Goal: Information Seeking & Learning: Find specific page/section

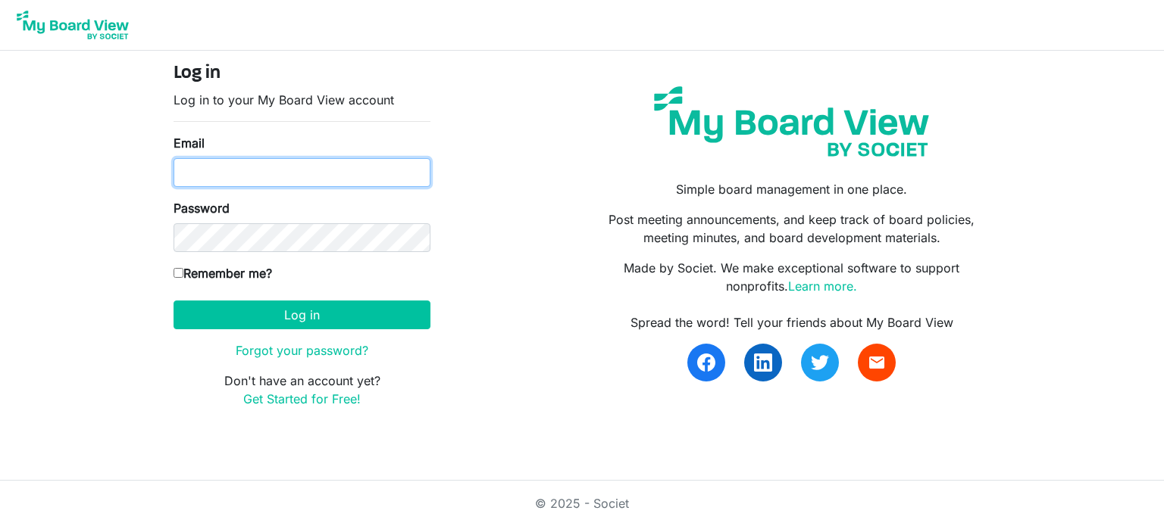
click at [267, 161] on input "Email" at bounding box center [301, 172] width 257 height 29
type input "danazemluk@gmail.com"
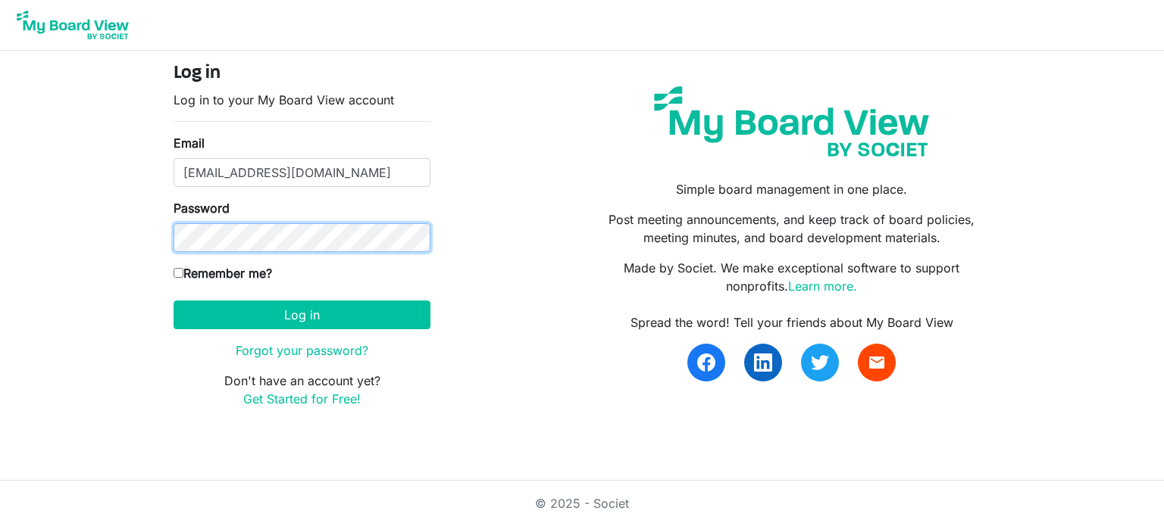
click at [173, 301] on button "Log in" at bounding box center [301, 315] width 257 height 29
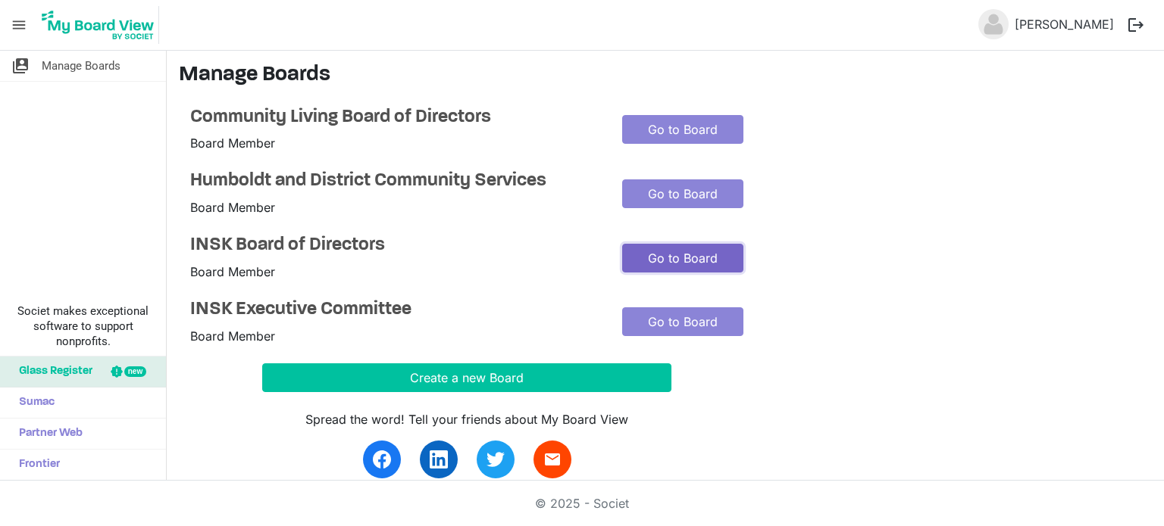
click at [680, 259] on link "Go to Board" at bounding box center [682, 258] width 121 height 29
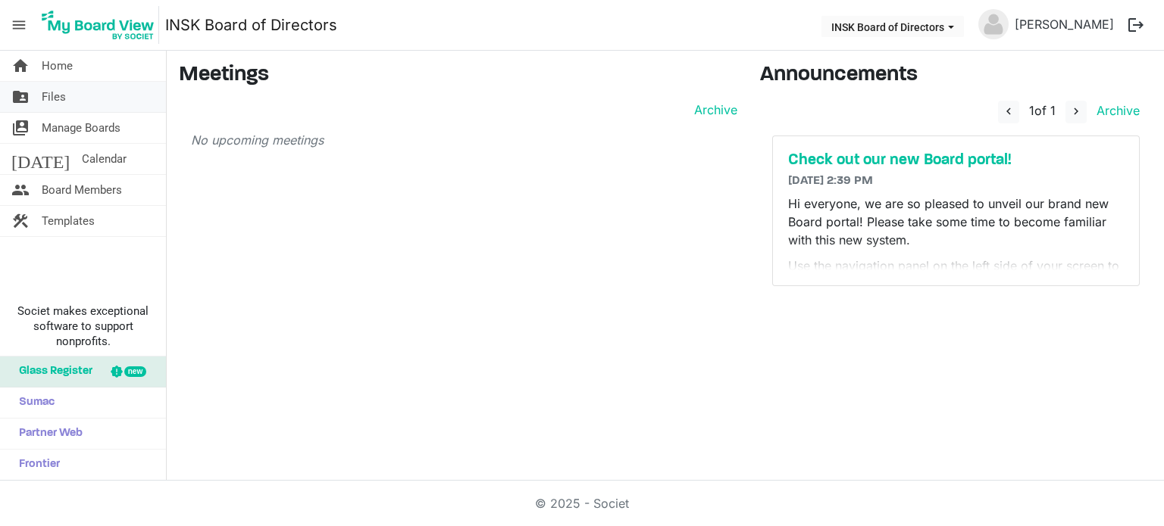
click at [48, 93] on span "Files" at bounding box center [54, 97] width 24 height 30
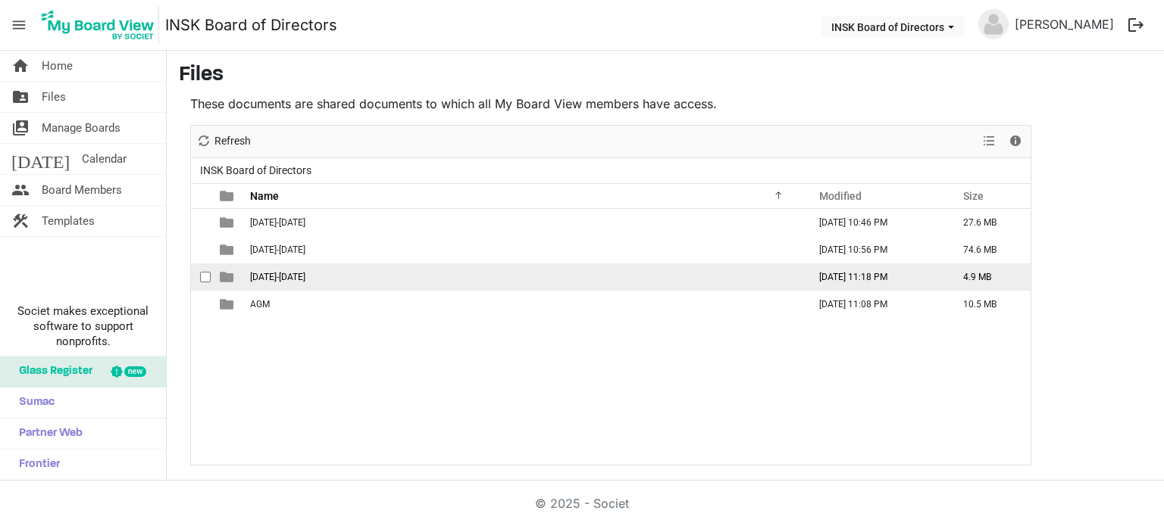
click at [283, 273] on span "[DATE]-[DATE]" at bounding box center [277, 277] width 55 height 11
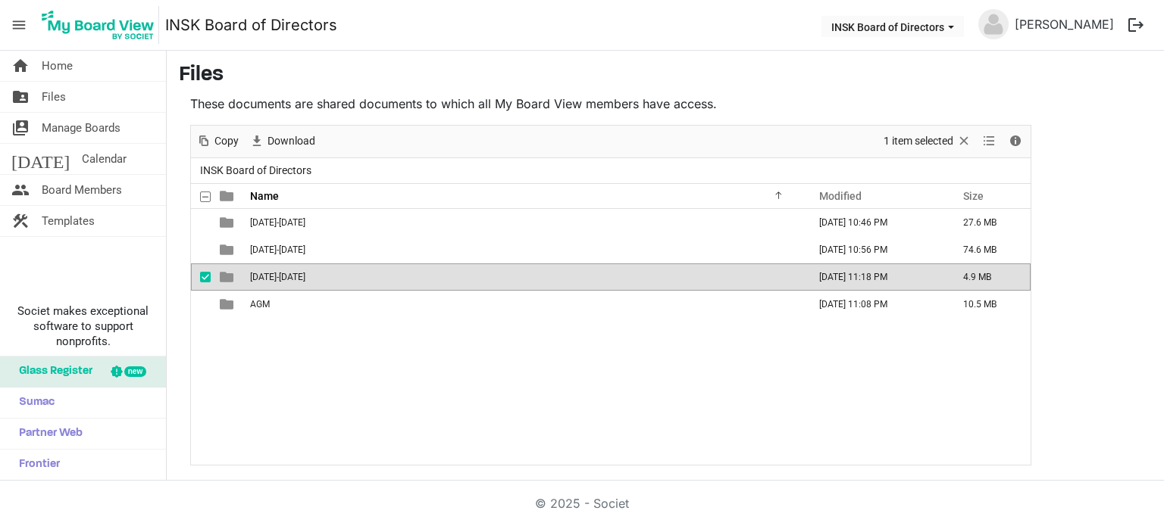
click at [283, 273] on span "[DATE]-[DATE]" at bounding box center [277, 277] width 55 height 11
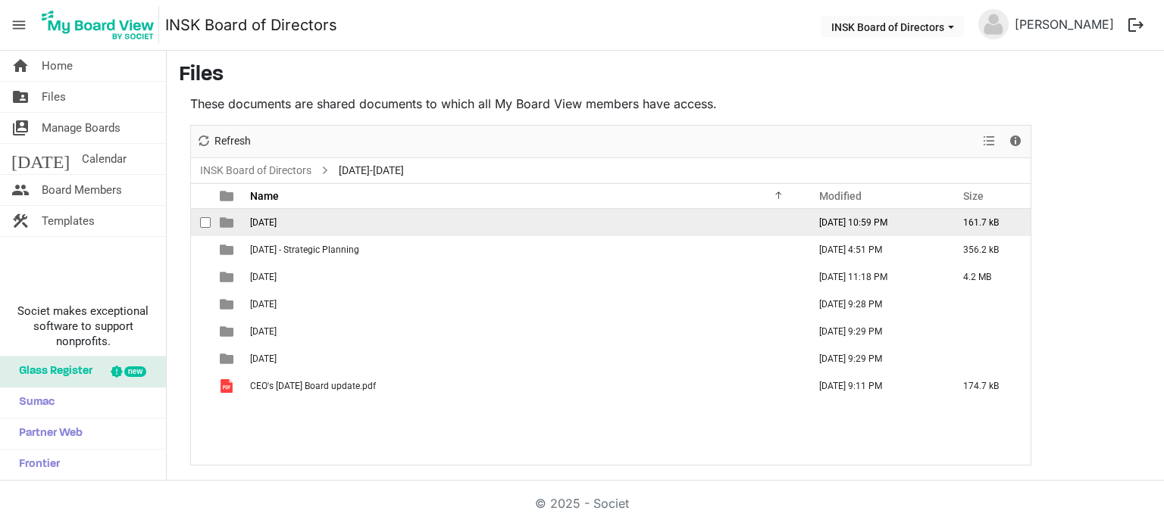
click at [288, 227] on td "[DATE]" at bounding box center [524, 222] width 558 height 27
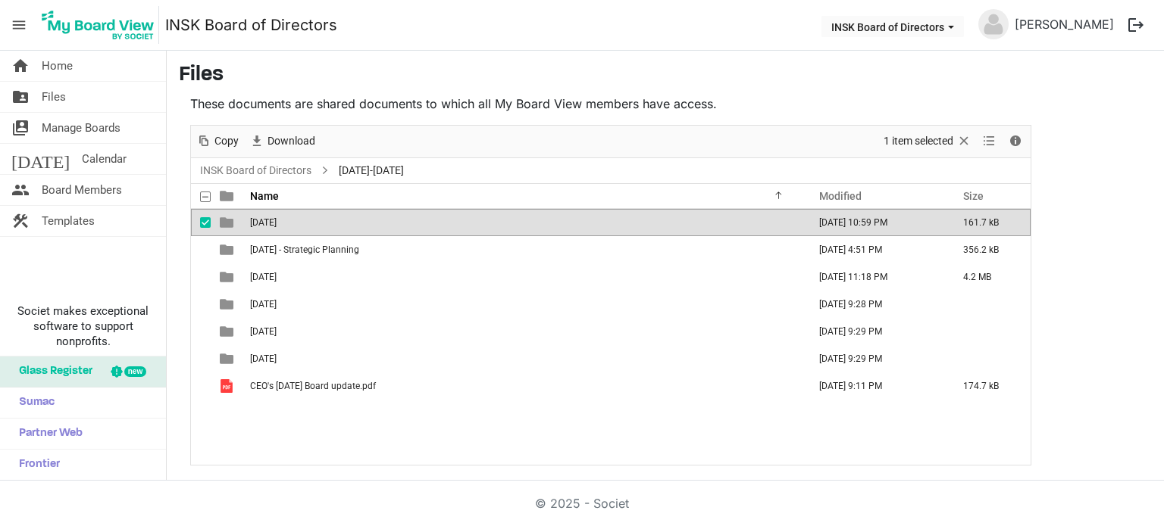
click at [288, 227] on td "2025-06-08" at bounding box center [524, 222] width 558 height 27
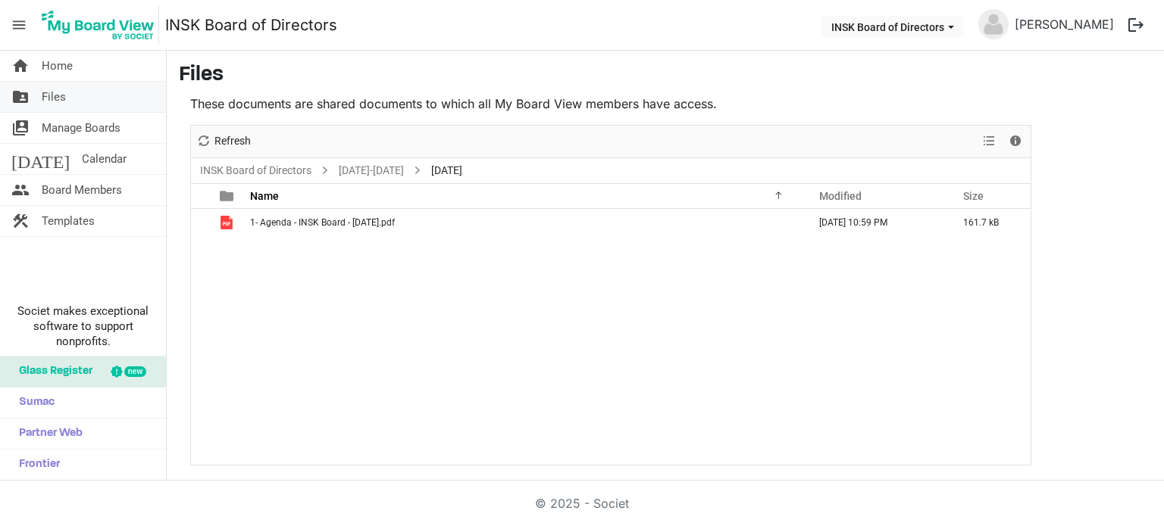
click at [59, 100] on span "Files" at bounding box center [54, 97] width 24 height 30
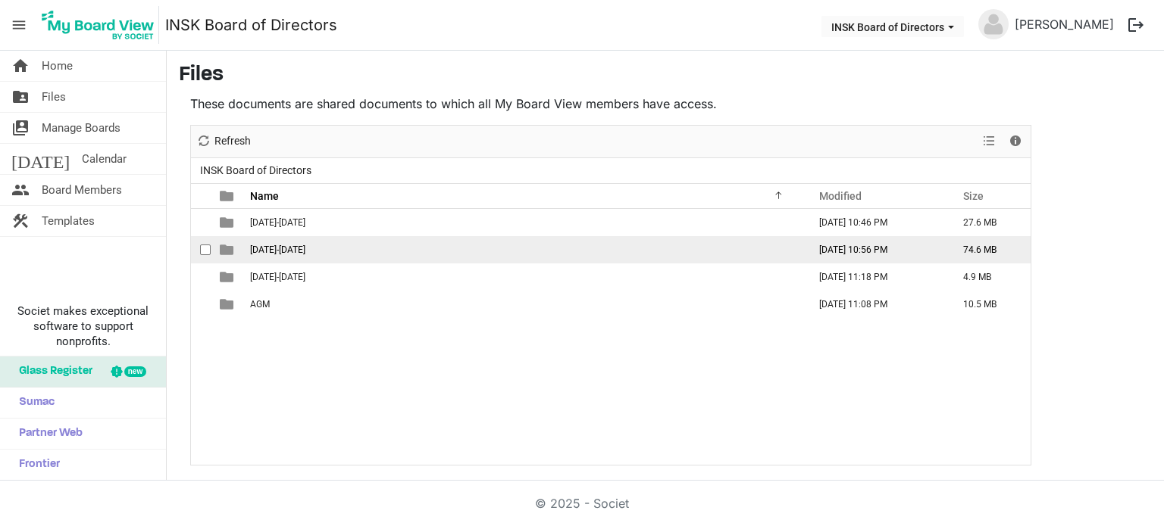
click at [289, 242] on td "[DATE]-[DATE]" at bounding box center [524, 249] width 558 height 27
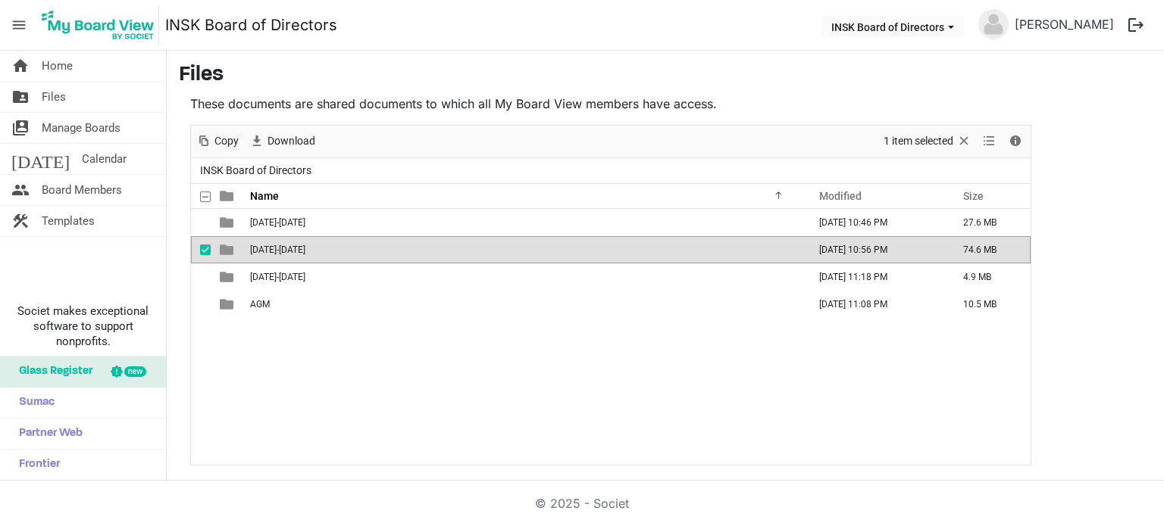
click at [289, 242] on td "2024-2025" at bounding box center [524, 249] width 558 height 27
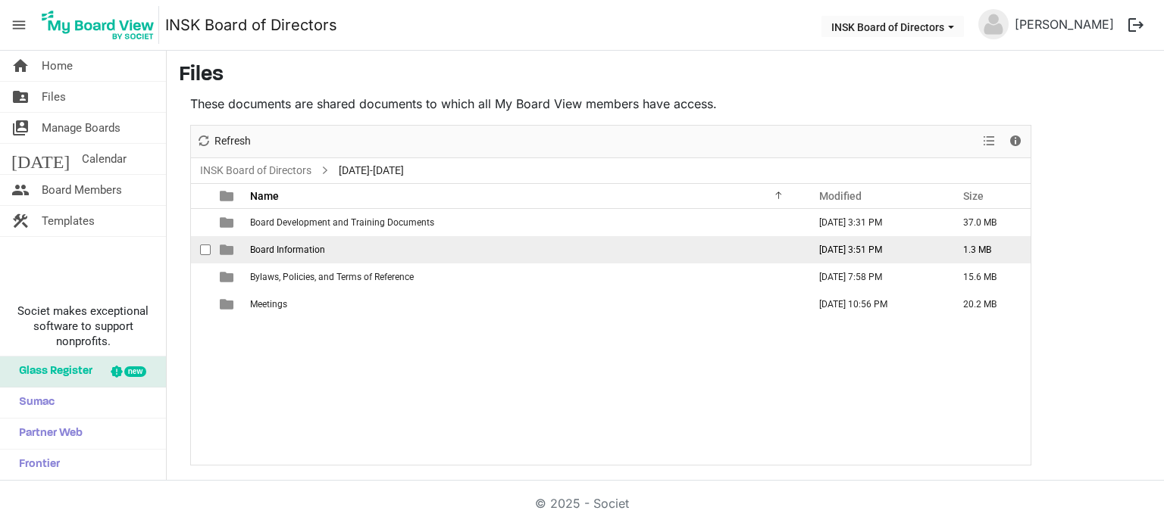
click at [298, 246] on span "Board Information" at bounding box center [287, 250] width 75 height 11
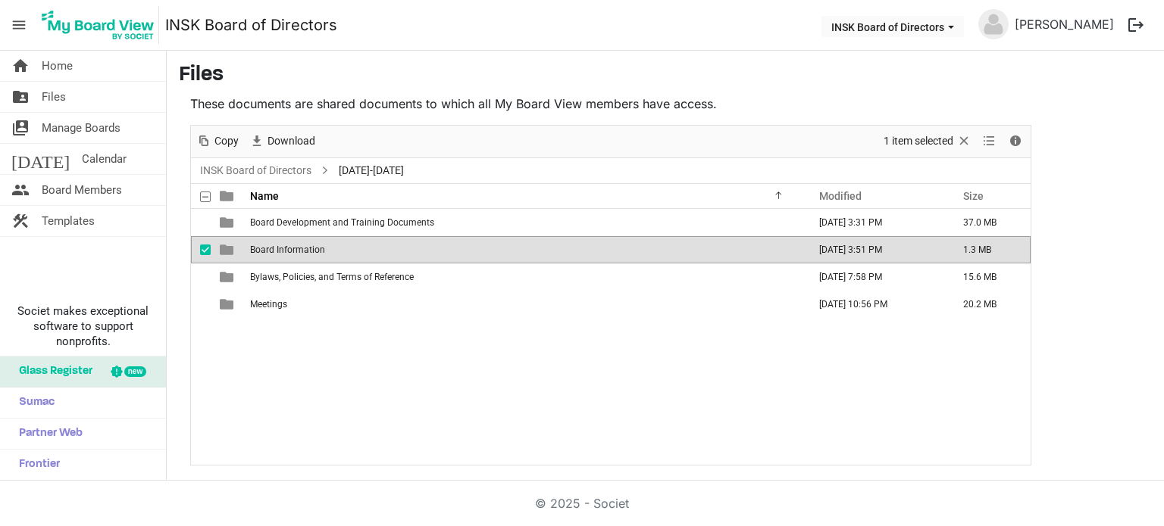
click at [298, 246] on span "Board Information" at bounding box center [287, 250] width 75 height 11
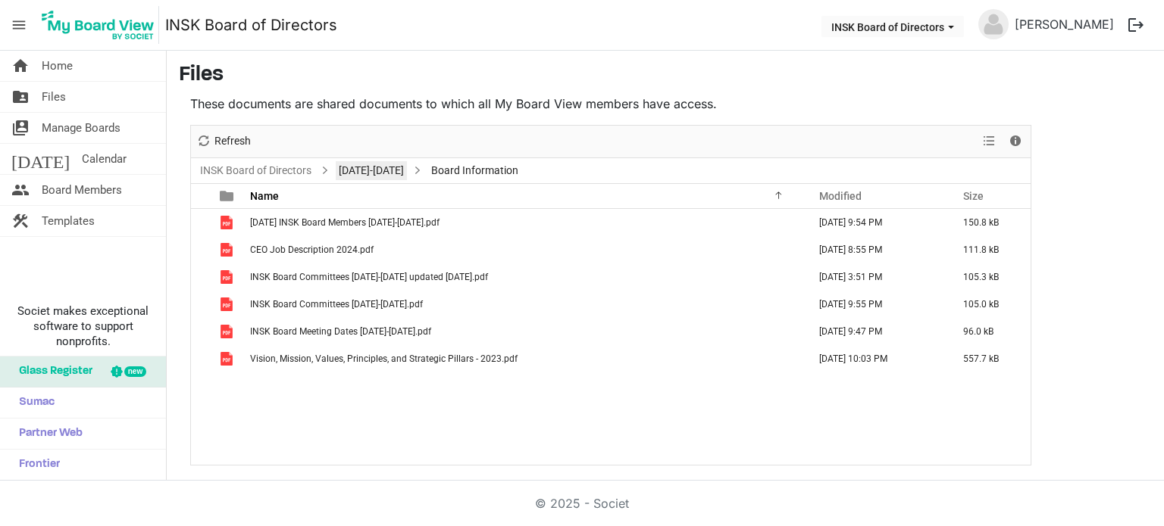
click at [380, 170] on link "2024-2025" at bounding box center [371, 170] width 71 height 19
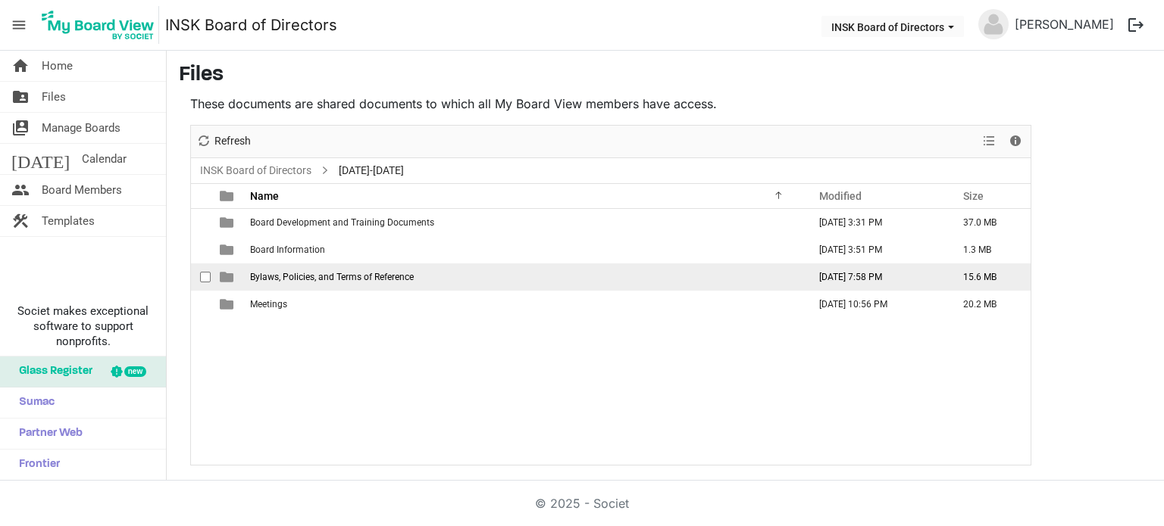
click at [322, 272] on span "Bylaws, Policies, and Terms of Reference" at bounding box center [332, 277] width 164 height 11
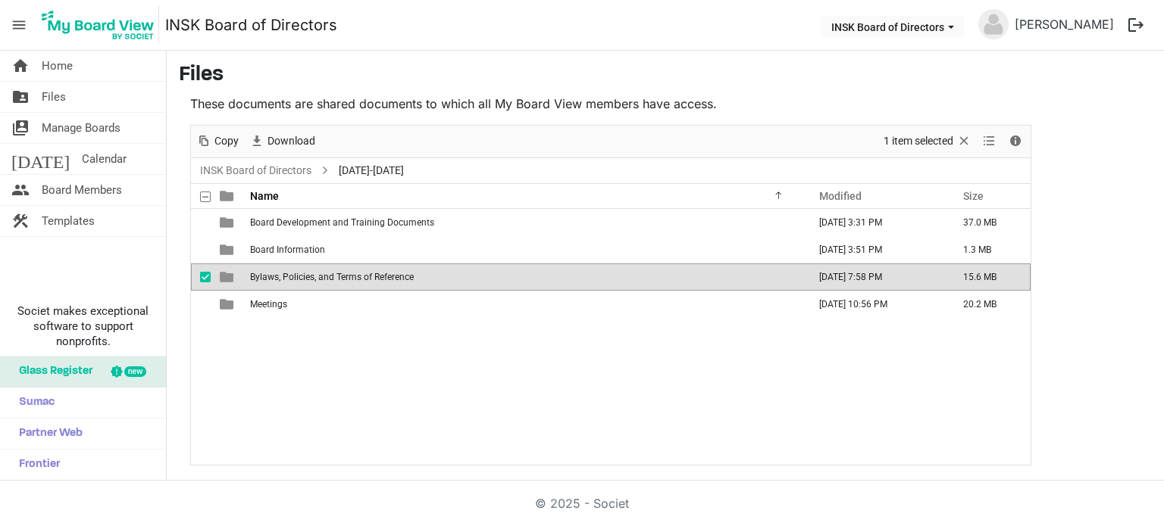
click at [322, 272] on span "Bylaws, Policies, and Terms of Reference" at bounding box center [332, 277] width 164 height 11
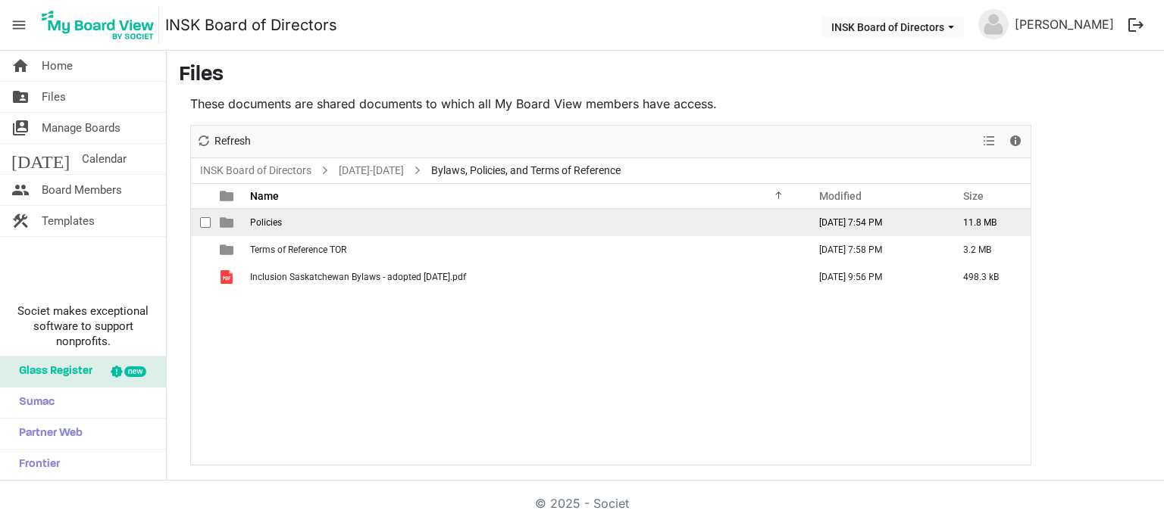
click at [306, 223] on td "Policies" at bounding box center [524, 222] width 558 height 27
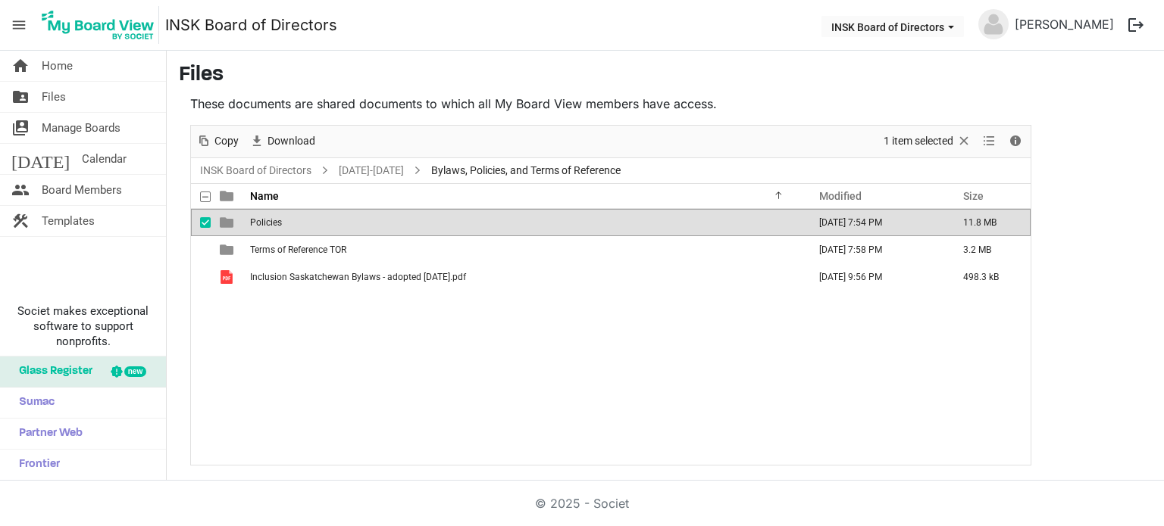
click at [306, 223] on td "Policies" at bounding box center [524, 222] width 558 height 27
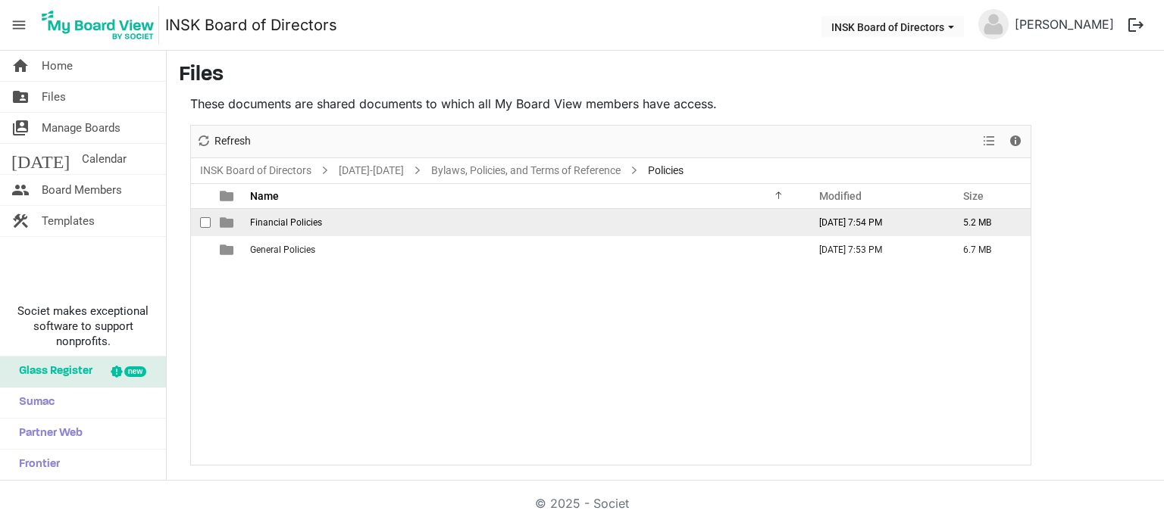
click at [308, 222] on span "Financial Policies" at bounding box center [286, 222] width 72 height 11
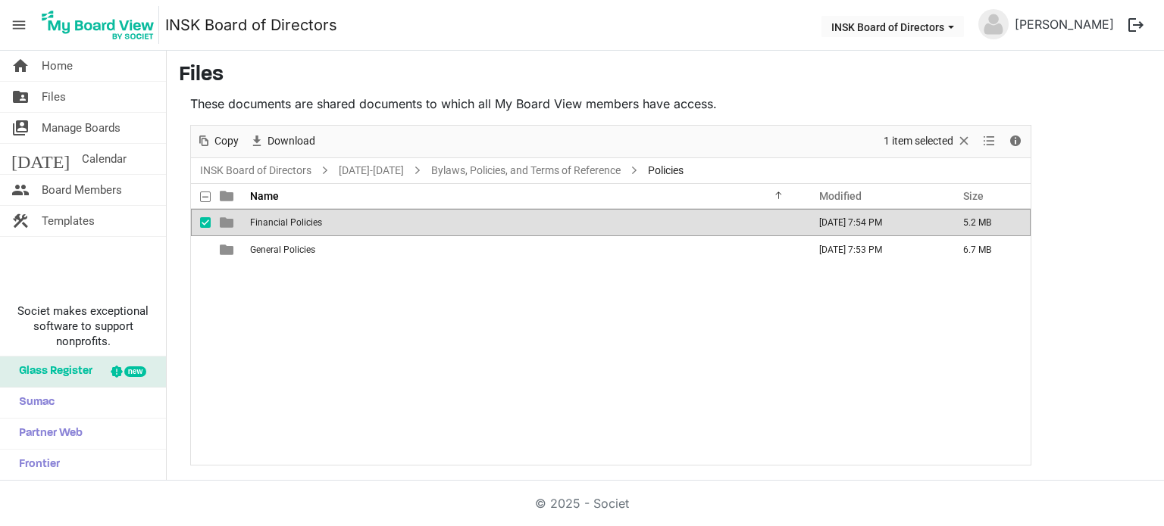
click at [308, 222] on span "Financial Policies" at bounding box center [286, 222] width 72 height 11
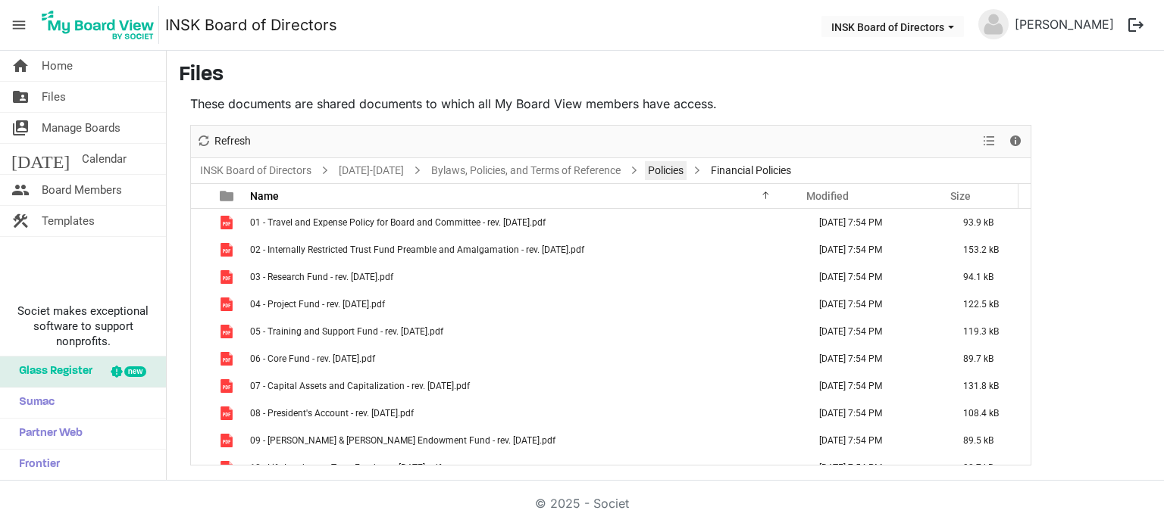
click at [664, 166] on link "Policies" at bounding box center [666, 170] width 42 height 19
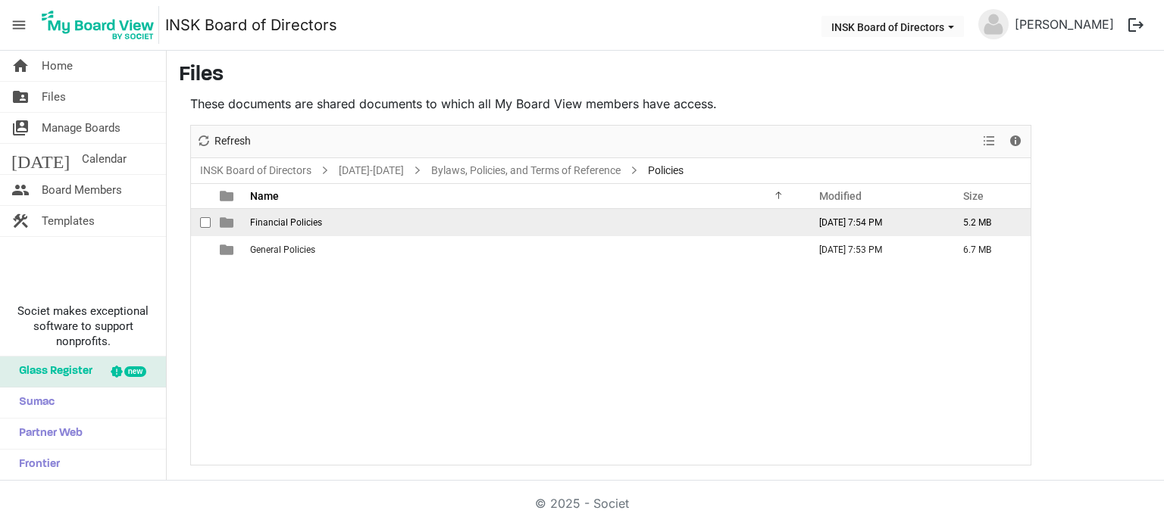
click at [298, 220] on span "Financial Policies" at bounding box center [286, 222] width 72 height 11
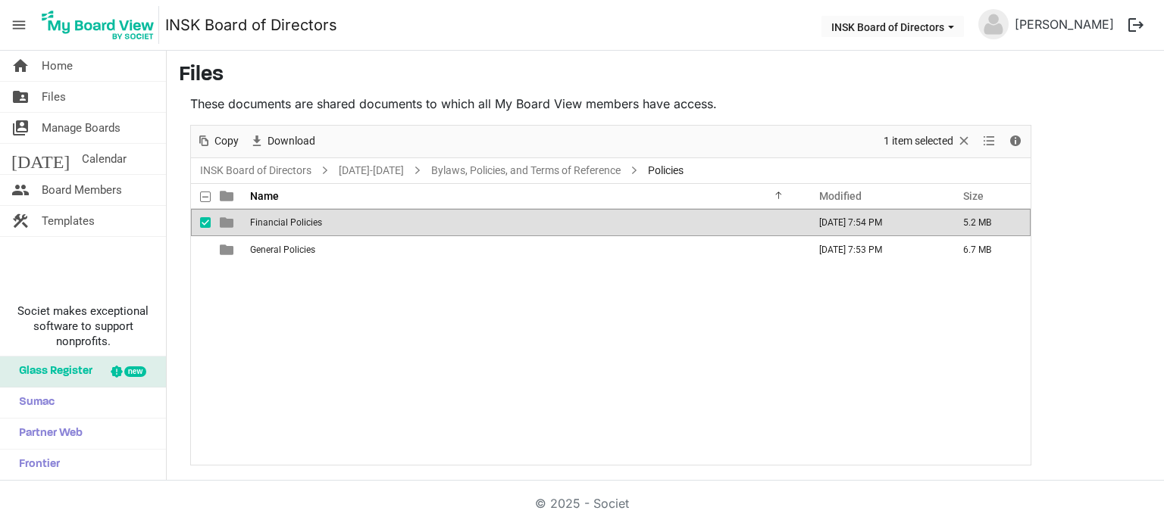
click at [298, 220] on span "Financial Policies" at bounding box center [286, 222] width 72 height 11
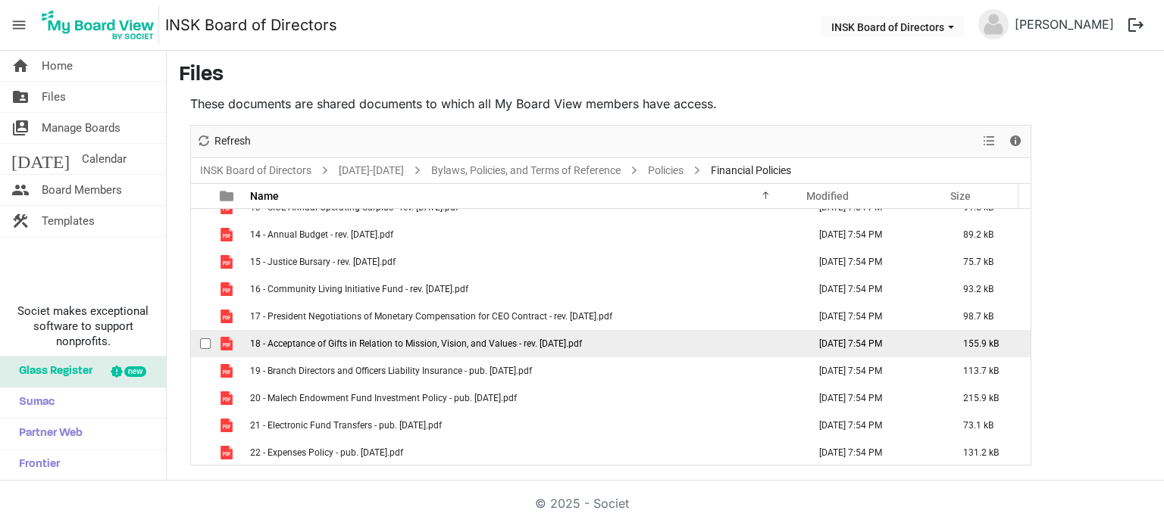
scroll to position [343, 0]
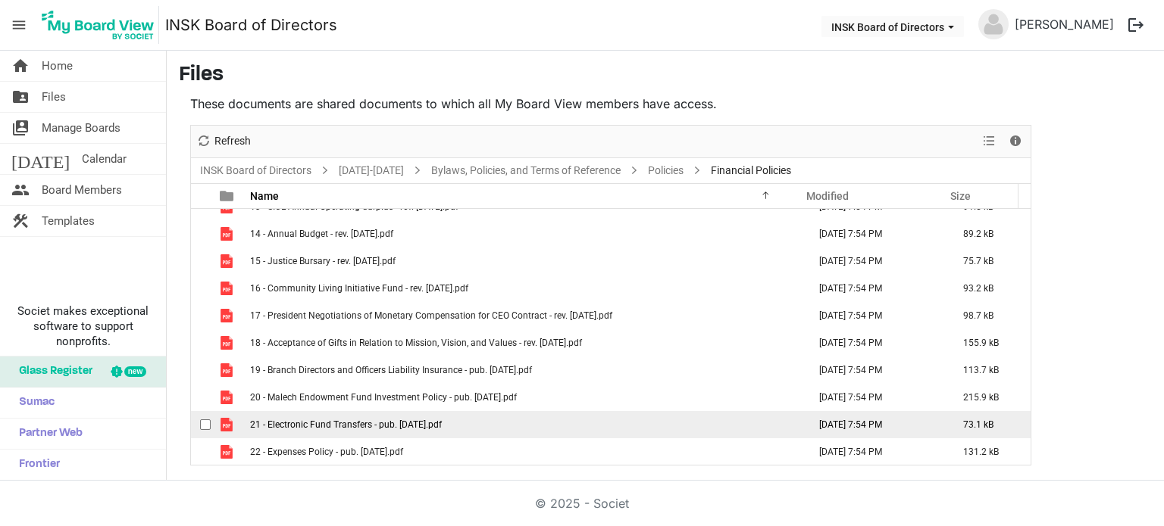
click at [361, 425] on span "21 - Electronic Fund Transfers - pub. 2021-05-21.pdf" at bounding box center [346, 425] width 192 height 11
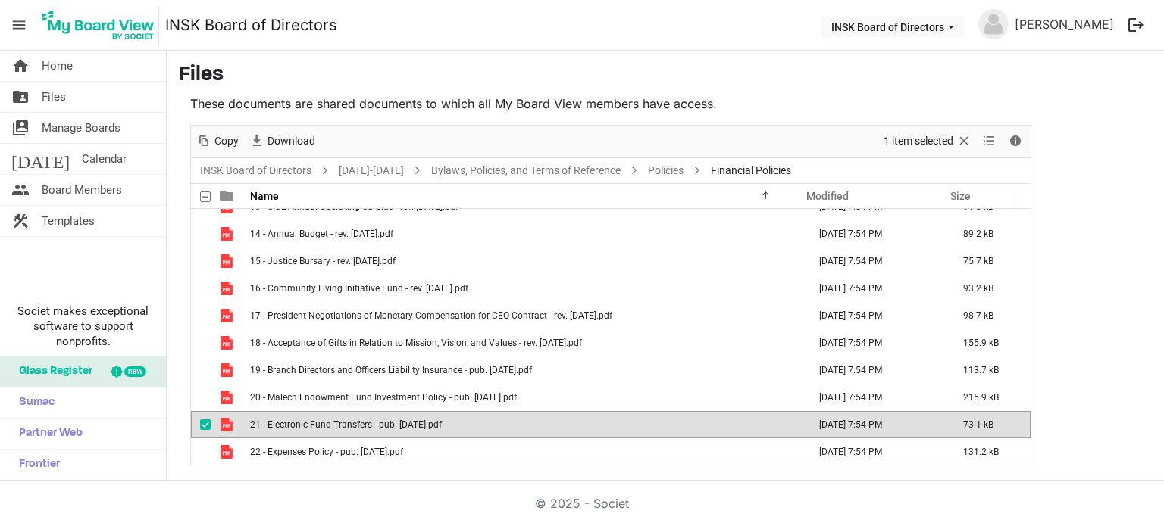
click at [361, 425] on span "21 - Electronic Fund Transfers - pub. 2021-05-21.pdf" at bounding box center [346, 425] width 192 height 11
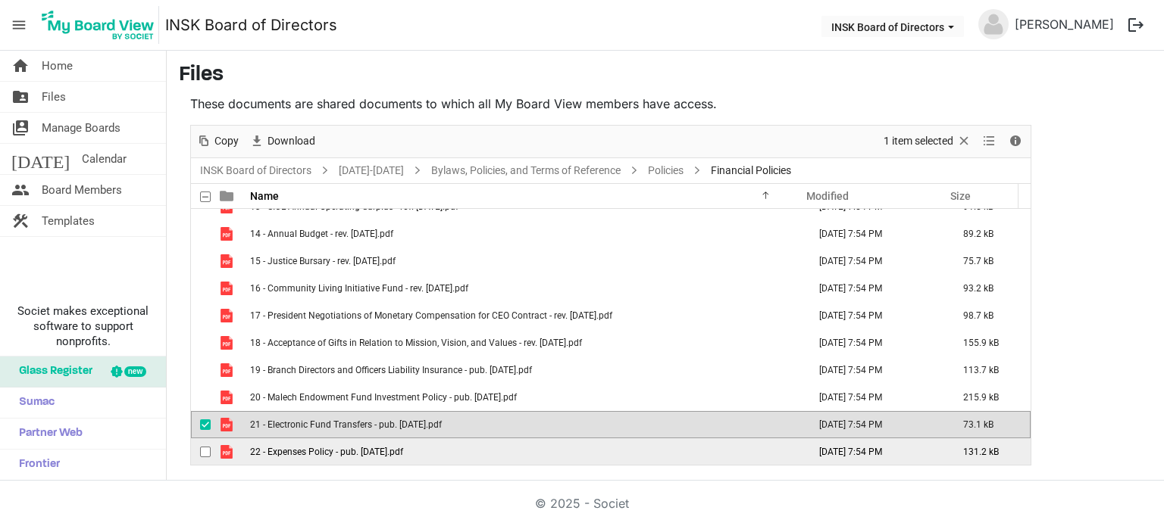
click at [364, 453] on span "22 - Expenses Policy - pub. 2024-11-16.pdf" at bounding box center [326, 452] width 153 height 11
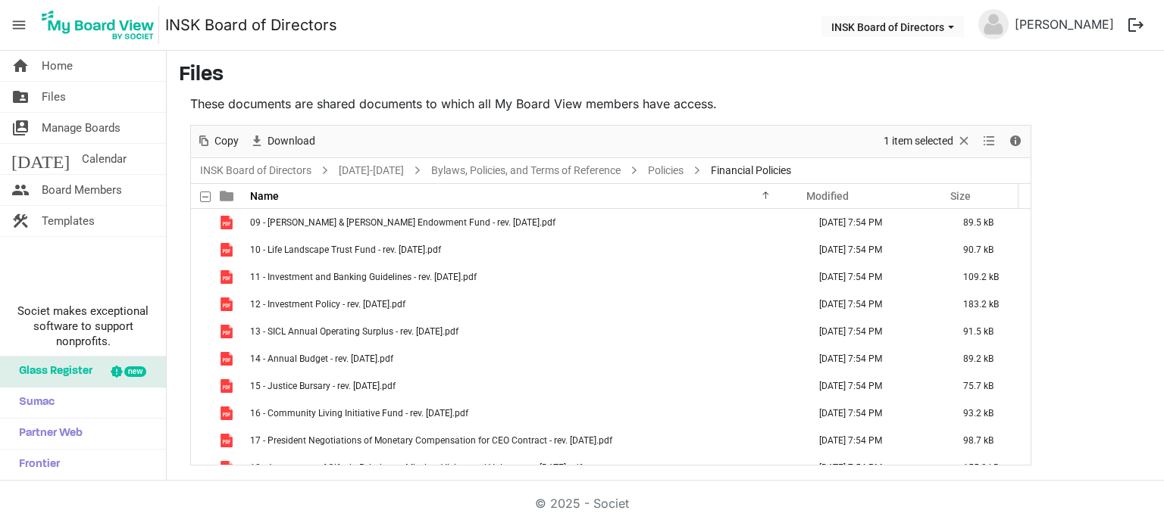
scroll to position [192, 0]
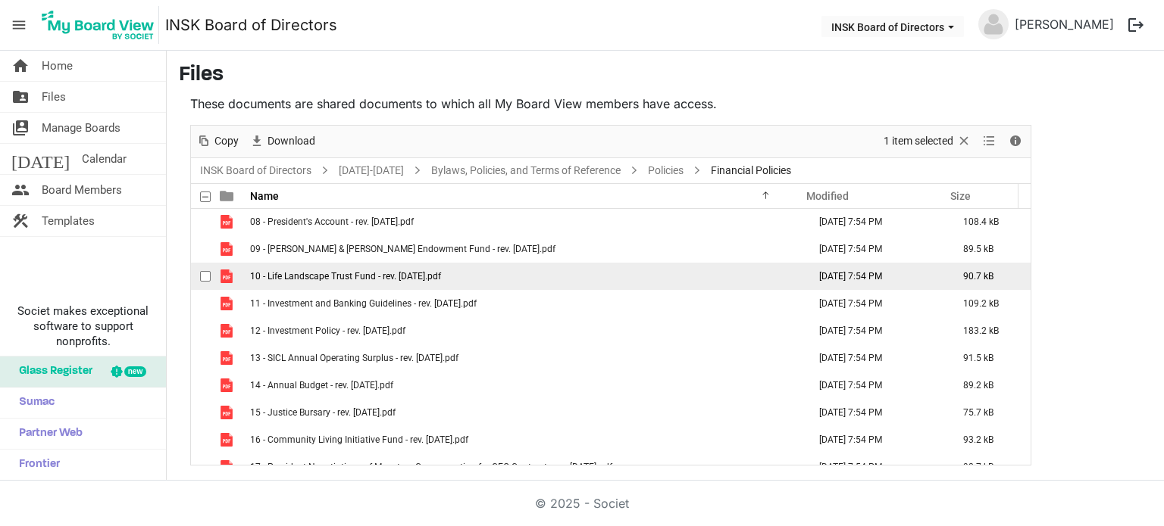
click at [335, 272] on span "10 - Life Landscape Trust Fund - rev. 2018-10-19.pdf" at bounding box center [345, 276] width 191 height 11
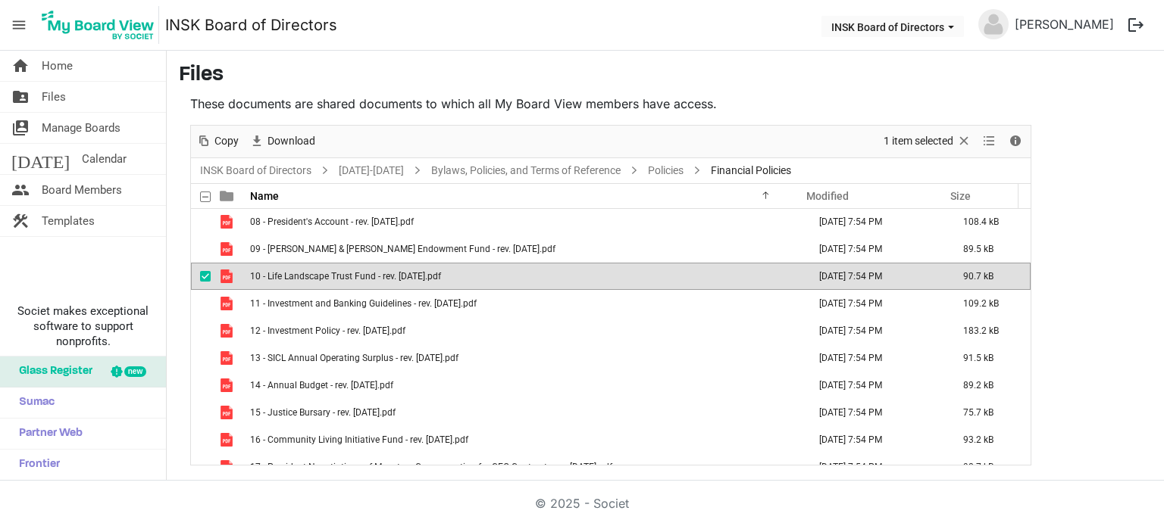
click at [335, 272] on span "10 - Life Landscape Trust Fund - rev. 2018-10-19.pdf" at bounding box center [345, 276] width 191 height 11
click at [337, 277] on span "10 - Life Landscape Trust Fund - rev. 2018-10-19.pdf" at bounding box center [345, 276] width 191 height 11
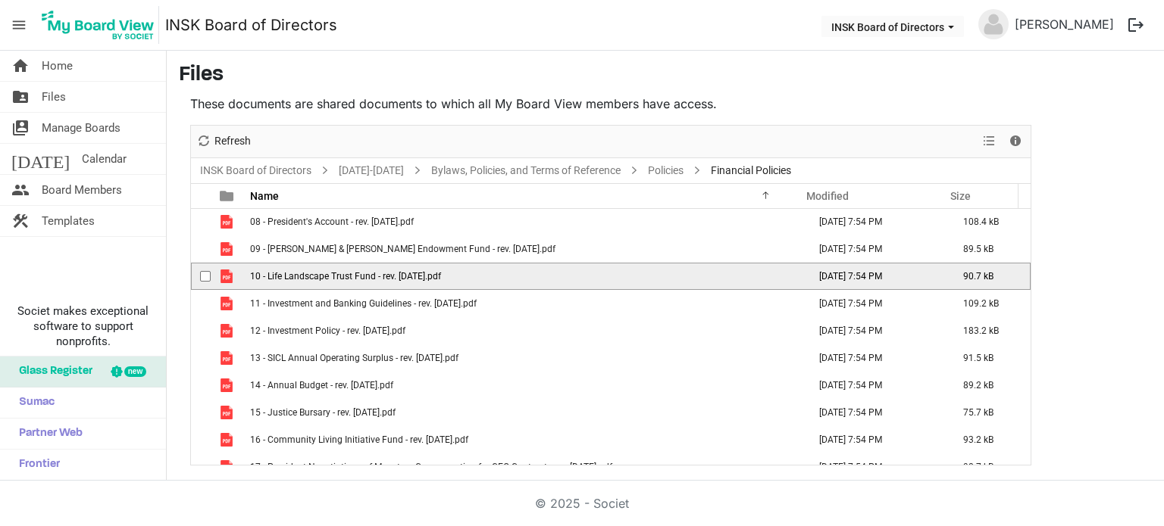
click at [337, 277] on span "10 - Life Landscape Trust Fund - rev. 2018-10-19.pdf" at bounding box center [345, 276] width 191 height 11
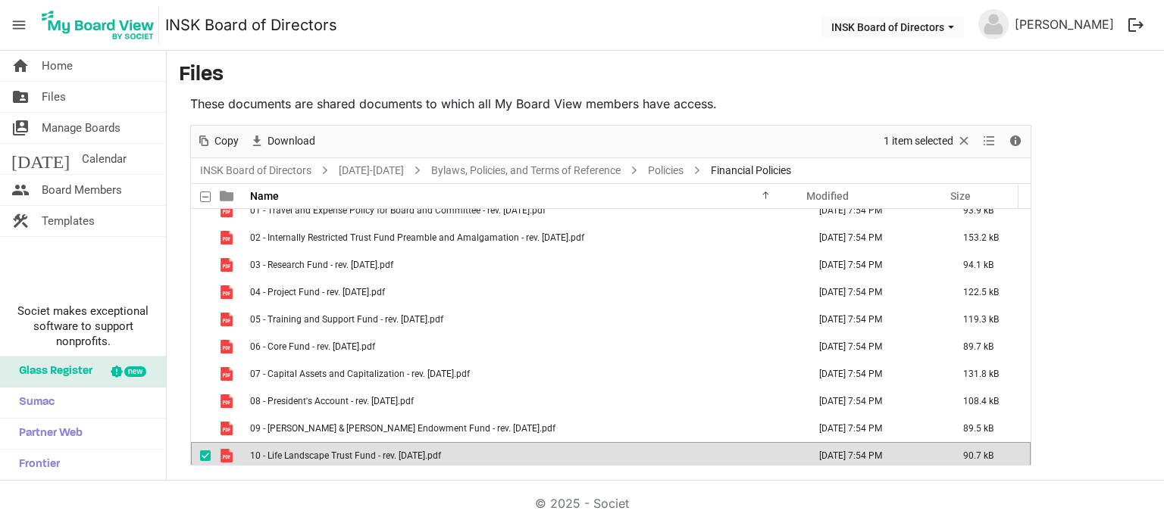
scroll to position [0, 0]
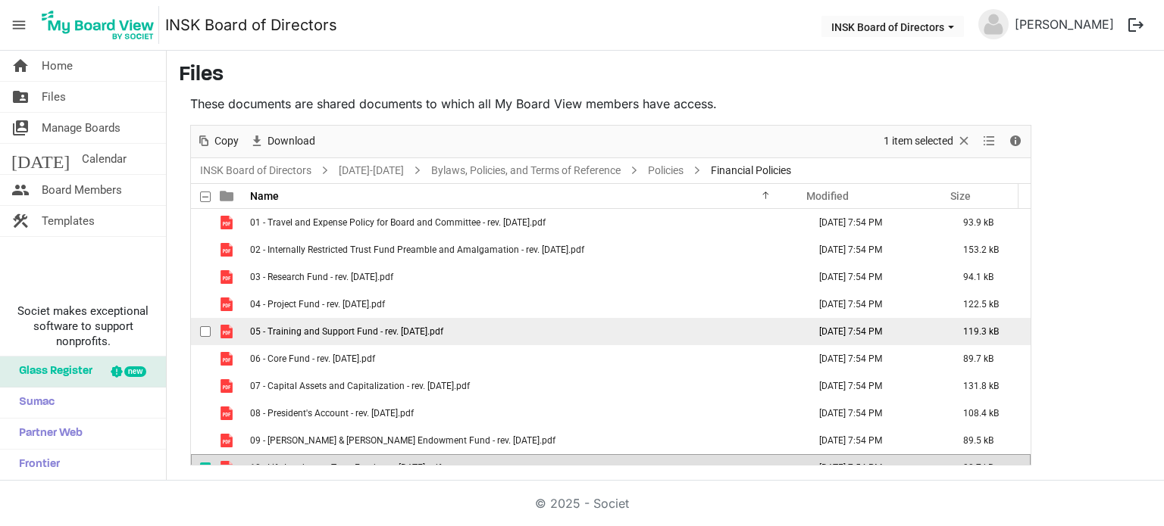
click at [358, 330] on span "05 - Training and Support Fund - rev. 2018-10-19.pdf" at bounding box center [346, 332] width 193 height 11
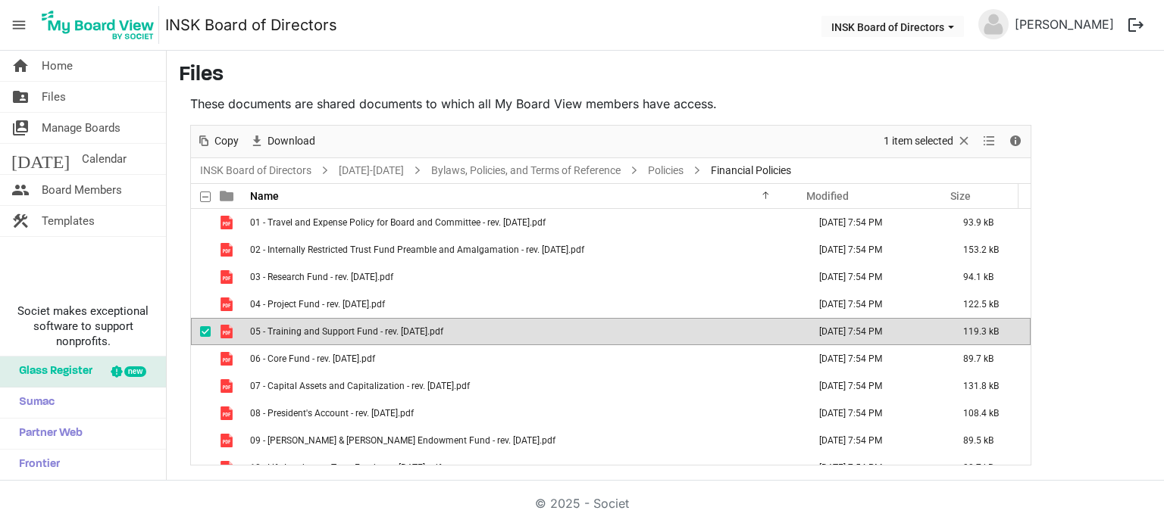
click at [358, 330] on span "05 - Training and Support Fund - rev. 2018-10-19.pdf" at bounding box center [346, 332] width 193 height 11
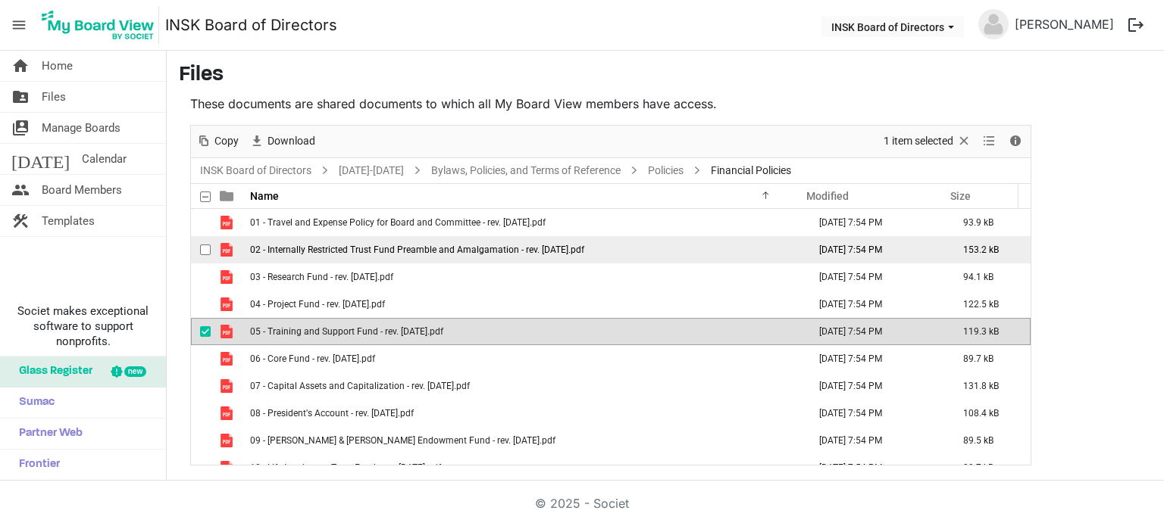
click at [408, 251] on span "02 - Internally Restricted Trust Fund Preamble and Amalgamation - rev. 2018-10-…" at bounding box center [417, 250] width 334 height 11
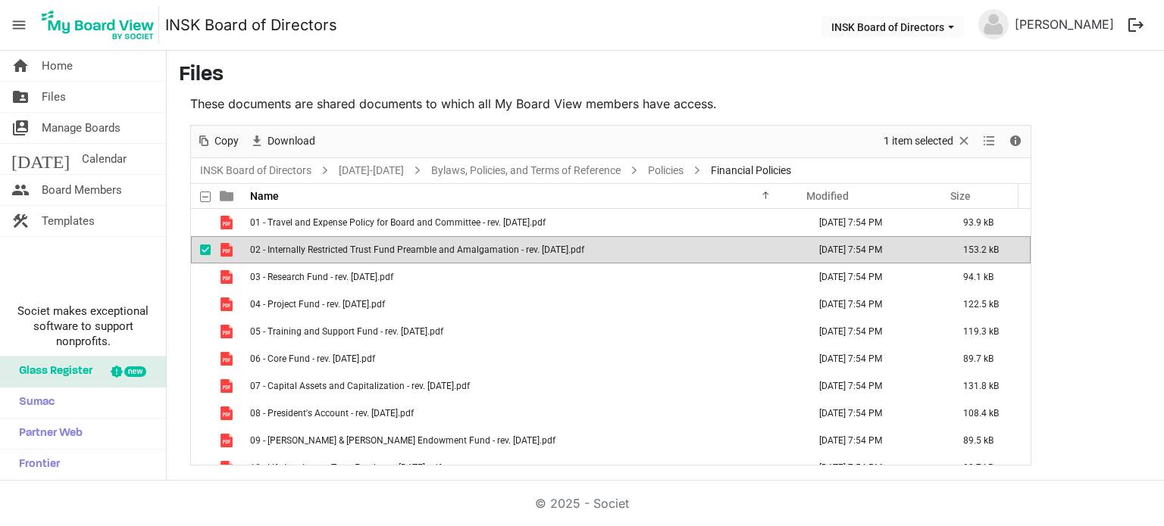
click at [408, 251] on span "02 - Internally Restricted Trust Fund Preamble and Amalgamation - rev. 2018-10-…" at bounding box center [417, 250] width 334 height 11
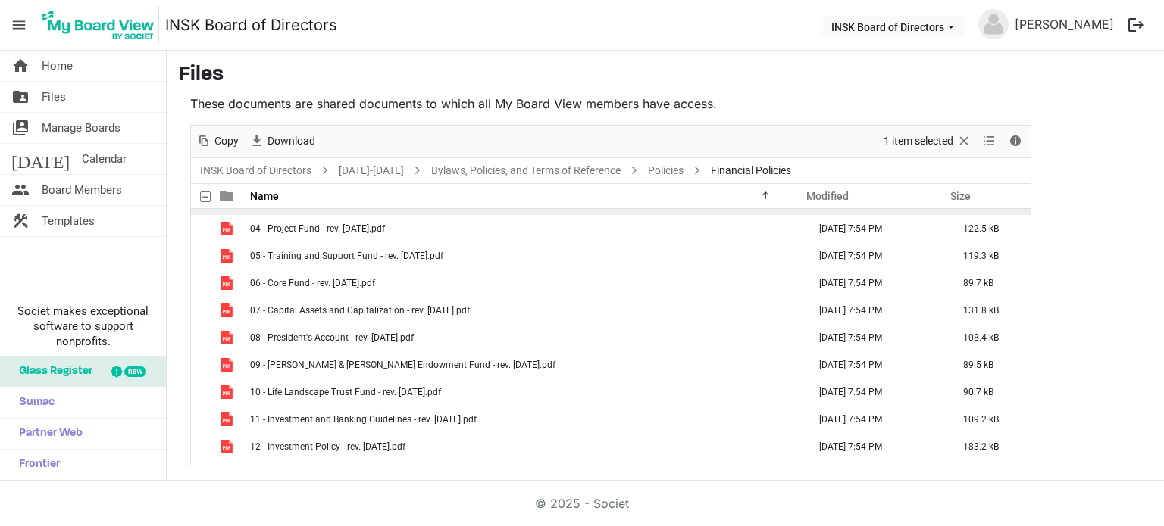
scroll to position [152, 0]
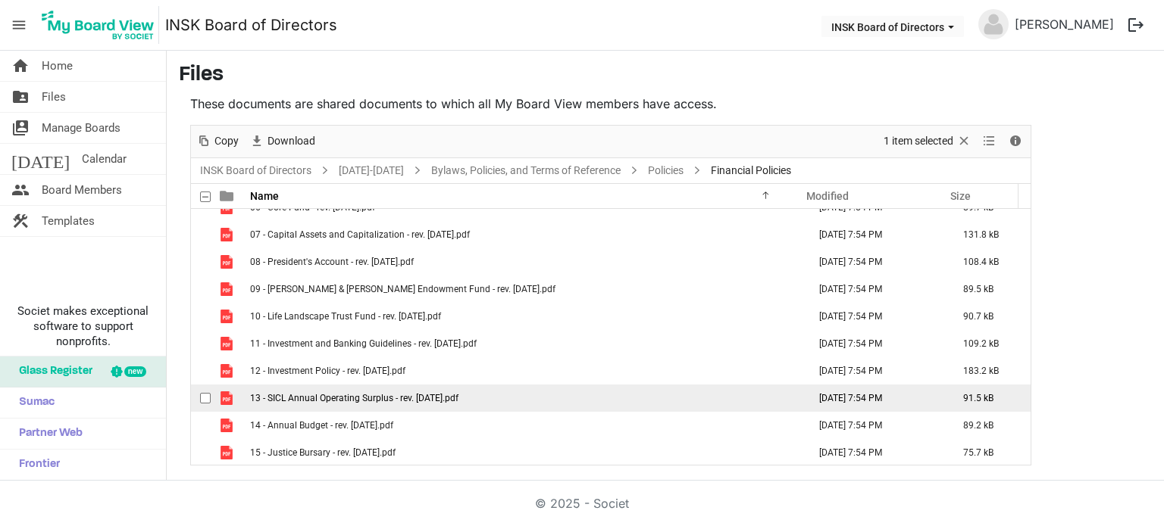
click at [346, 399] on span "13 - SICL Annual Operating Surplus - rev. 2018-10-19.pdf" at bounding box center [354, 398] width 208 height 11
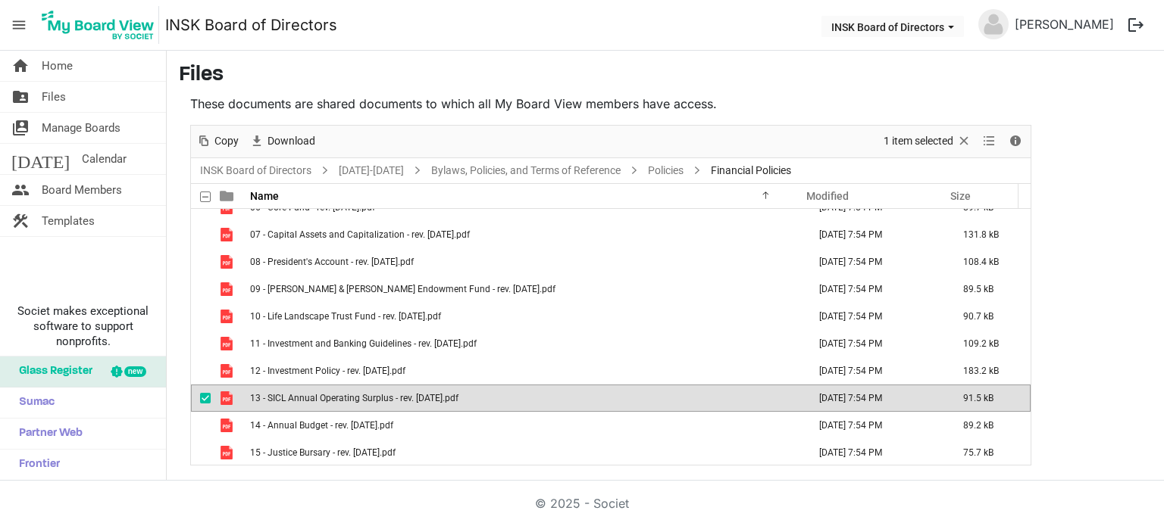
click at [678, 20] on nav "menu INSK Board of Directors INSK Board of Directors Dana Zemluk logout" at bounding box center [582, 25] width 1164 height 51
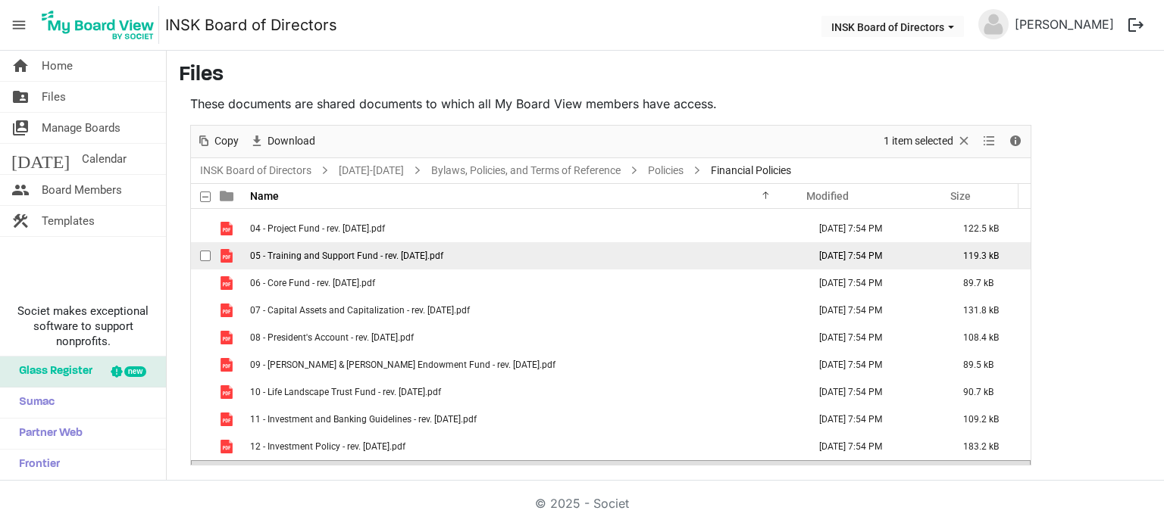
scroll to position [0, 0]
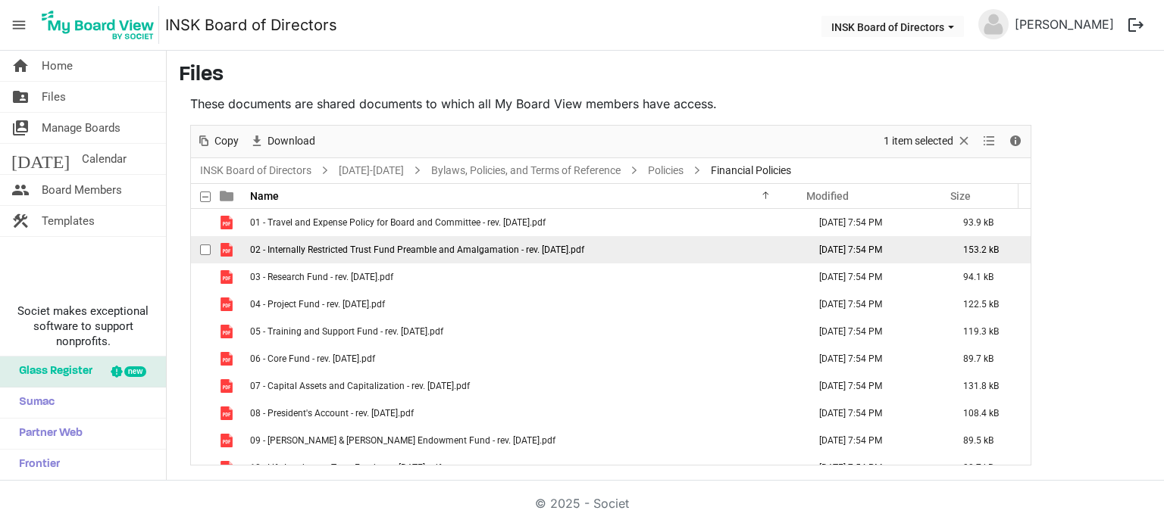
click at [339, 246] on span "02 - Internally Restricted Trust Fund Preamble and Amalgamation - rev. 2018-10-…" at bounding box center [417, 250] width 334 height 11
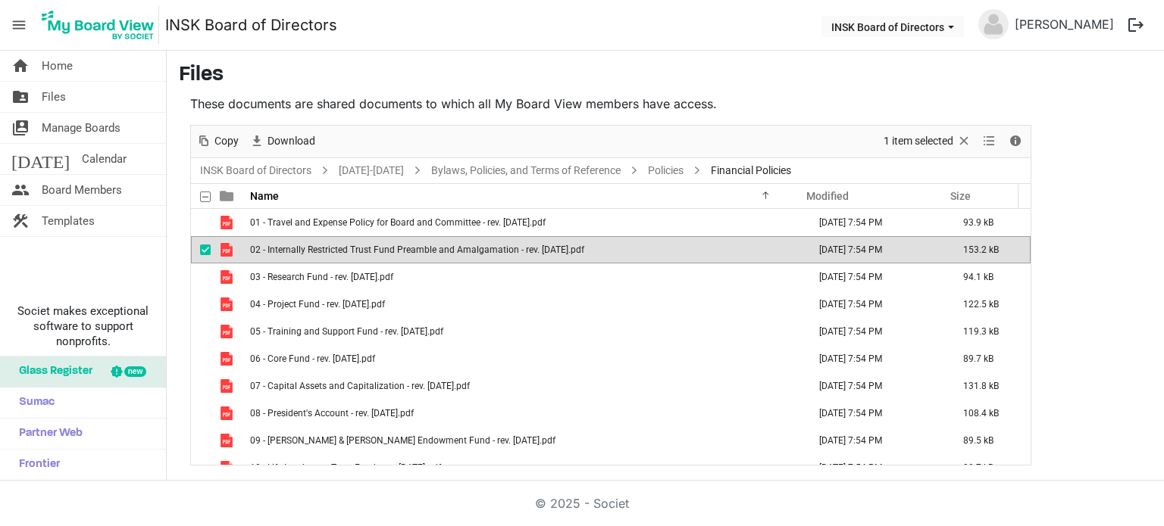
click at [339, 246] on span "02 - Internally Restricted Trust Fund Preamble and Amalgamation - rev. 2018-10-…" at bounding box center [417, 250] width 334 height 11
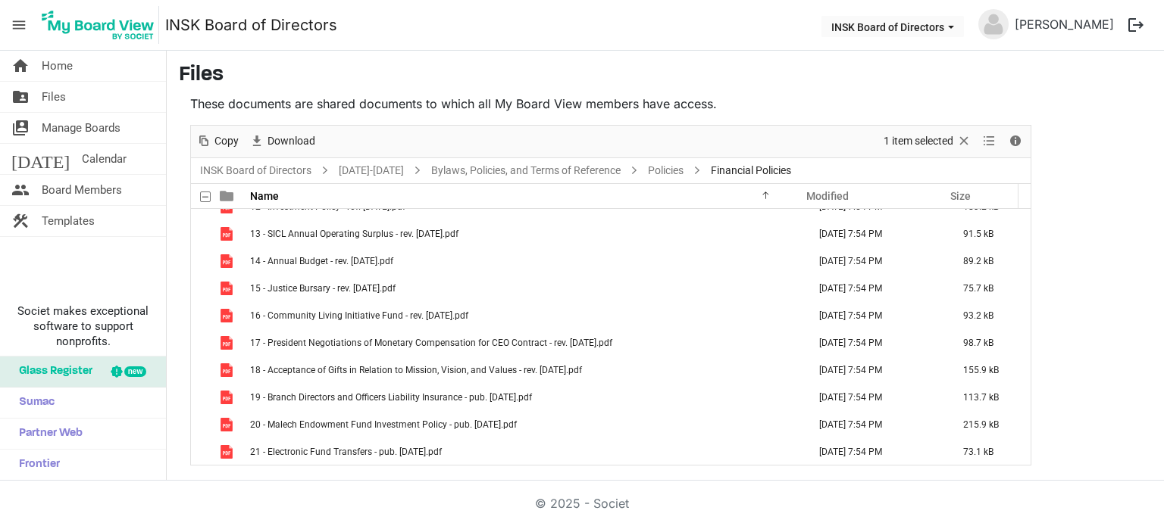
scroll to position [343, 0]
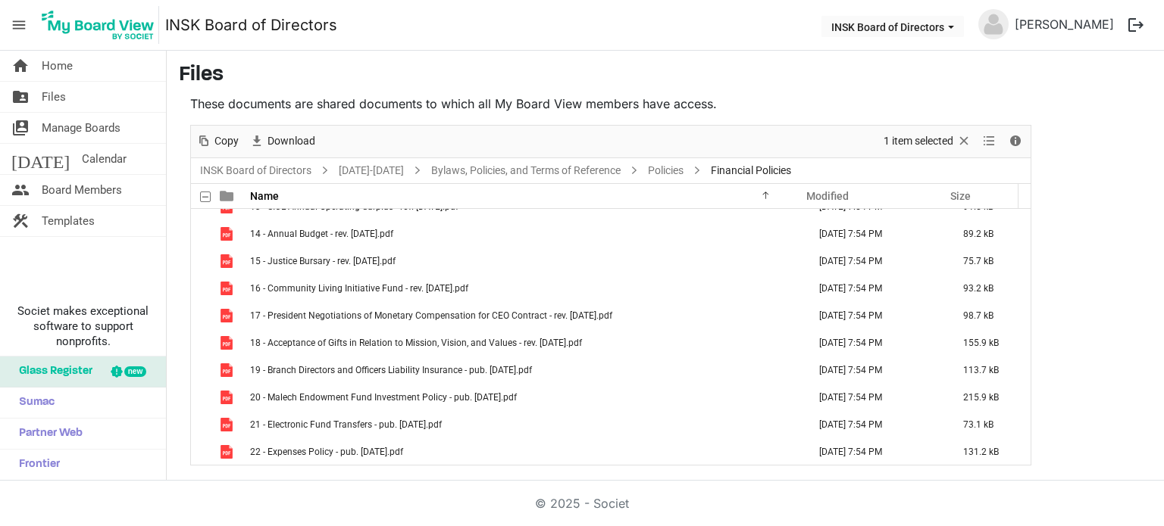
click at [609, 26] on nav "menu INSK Board of Directors INSK Board of Directors Dana Zemluk logout" at bounding box center [582, 25] width 1164 height 51
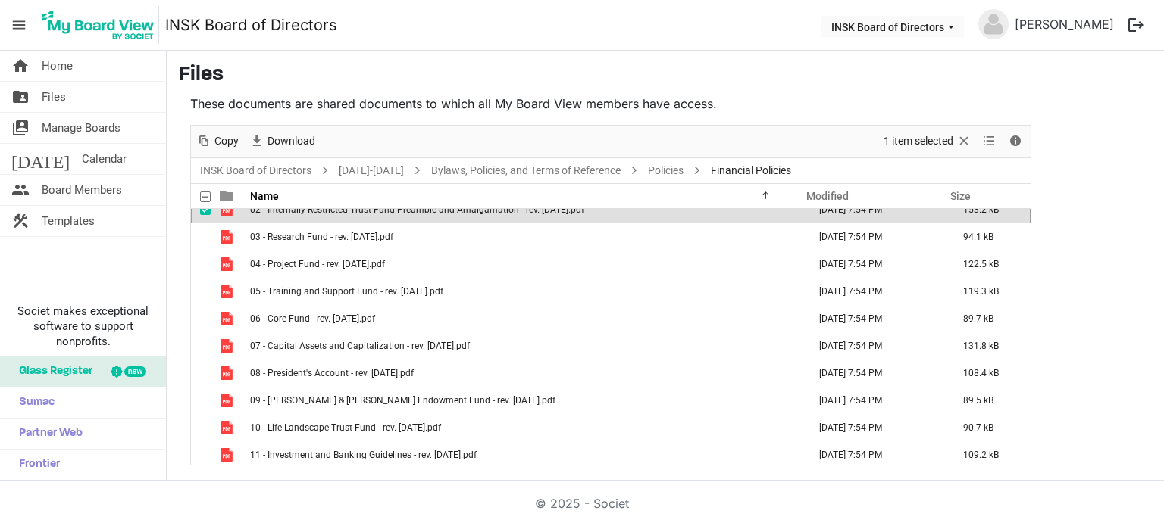
scroll to position [0, 0]
